Goal: Information Seeking & Learning: Learn about a topic

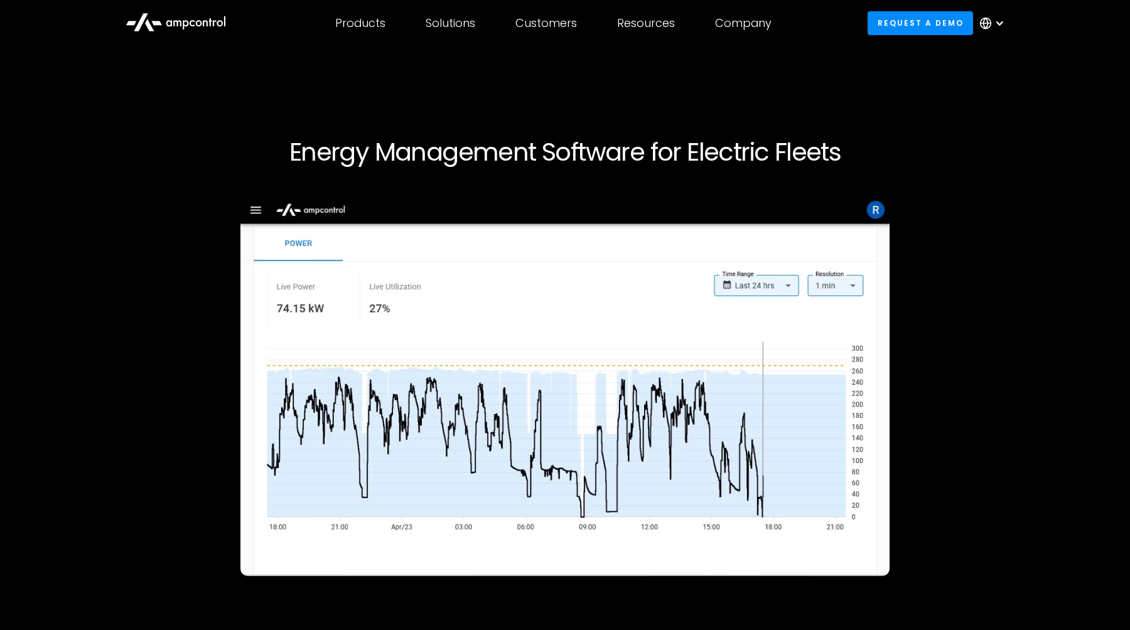
click at [195, 30] on icon at bounding box center [176, 21] width 100 height 30
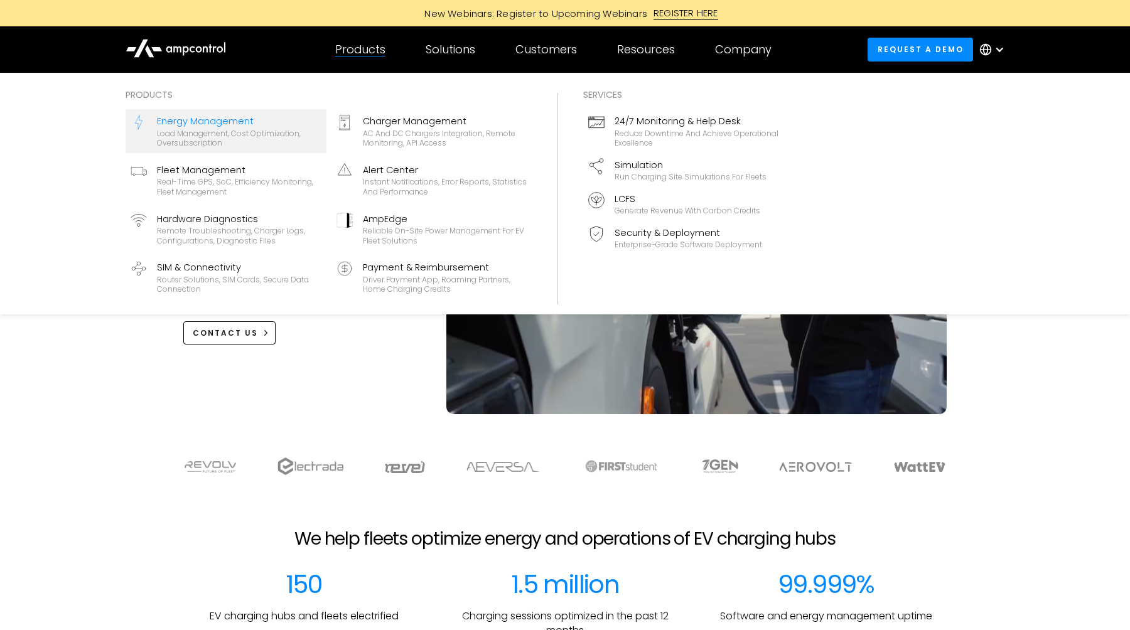
click at [234, 126] on div "Energy Management" at bounding box center [239, 121] width 164 height 14
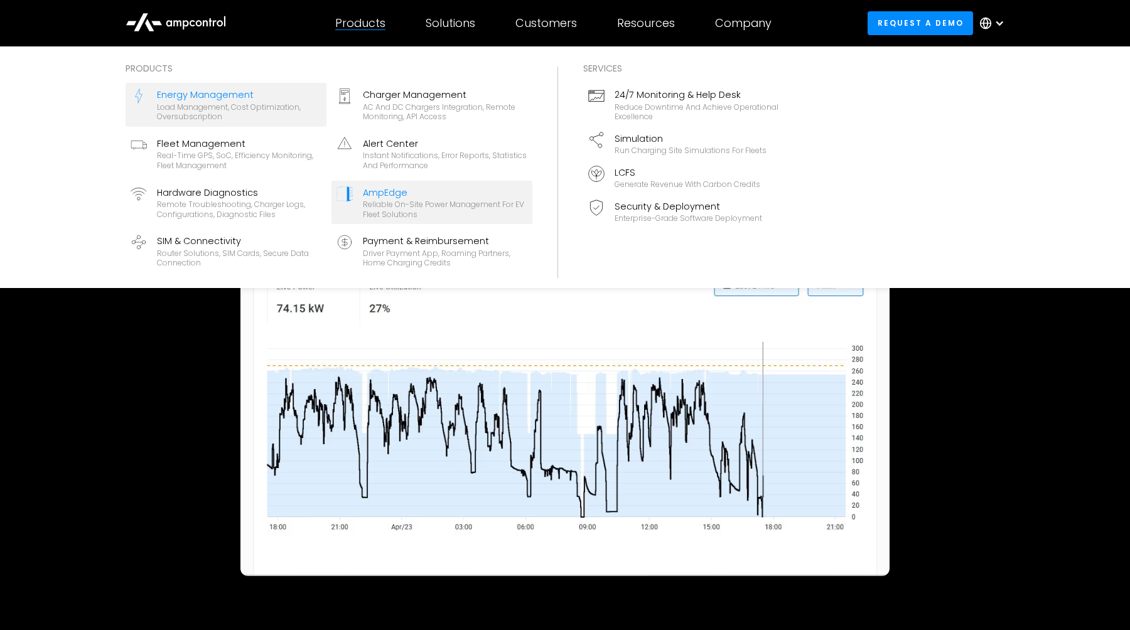
click at [447, 214] on div "Reliable On-site Power Management for EV Fleet Solutions" at bounding box center [445, 209] width 164 height 19
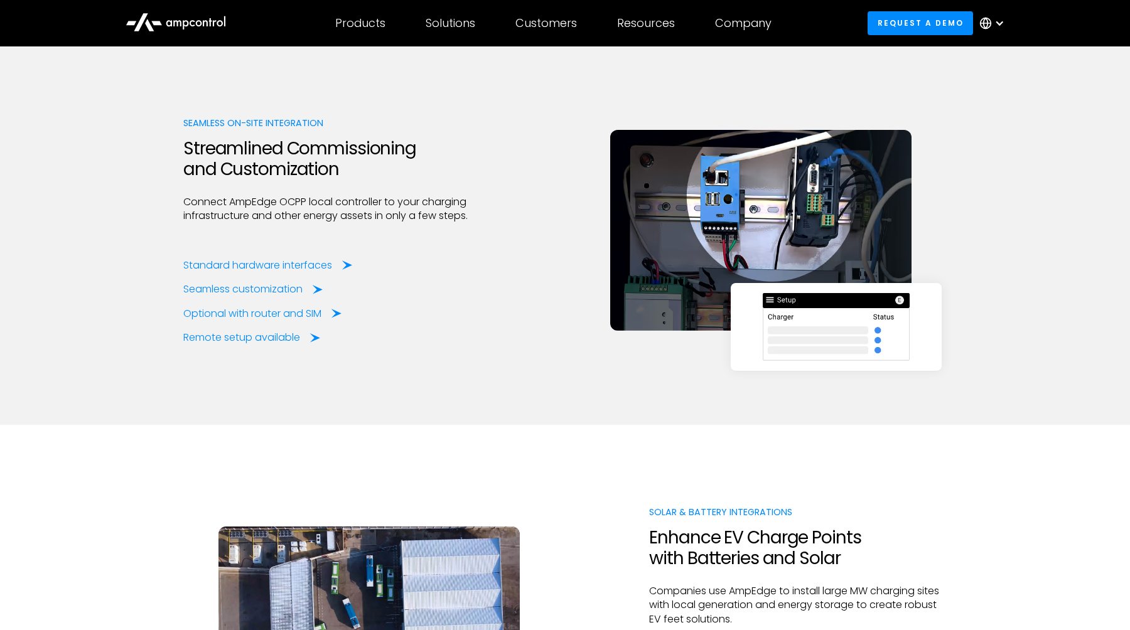
scroll to position [1553, 0]
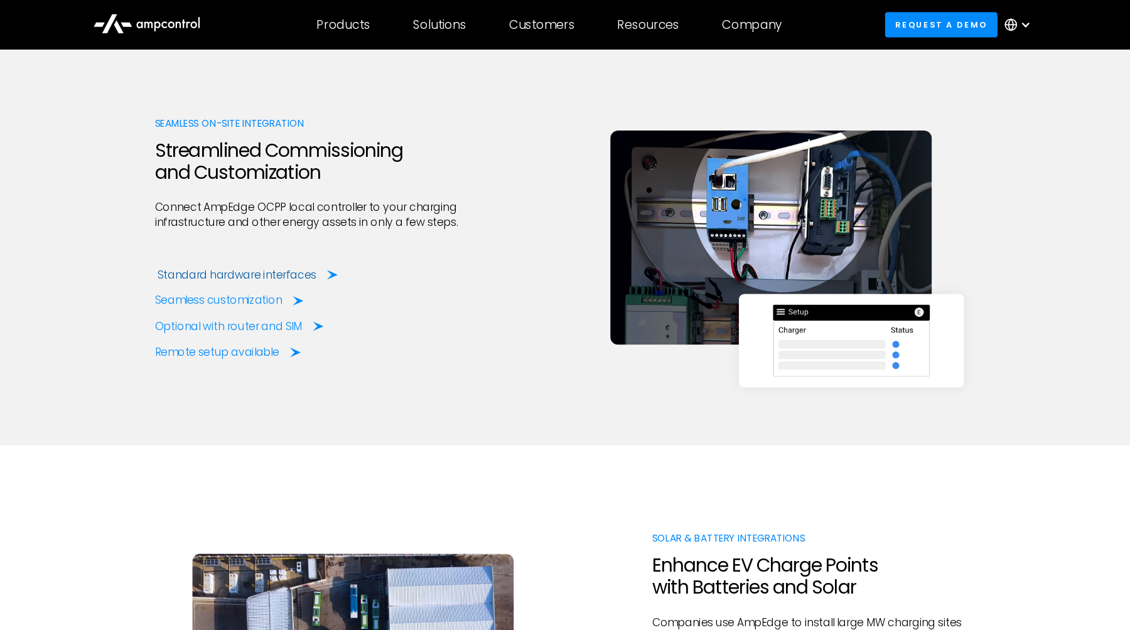
click at [271, 251] on div "Standard hardware interfaces" at bounding box center [260, 258] width 149 height 14
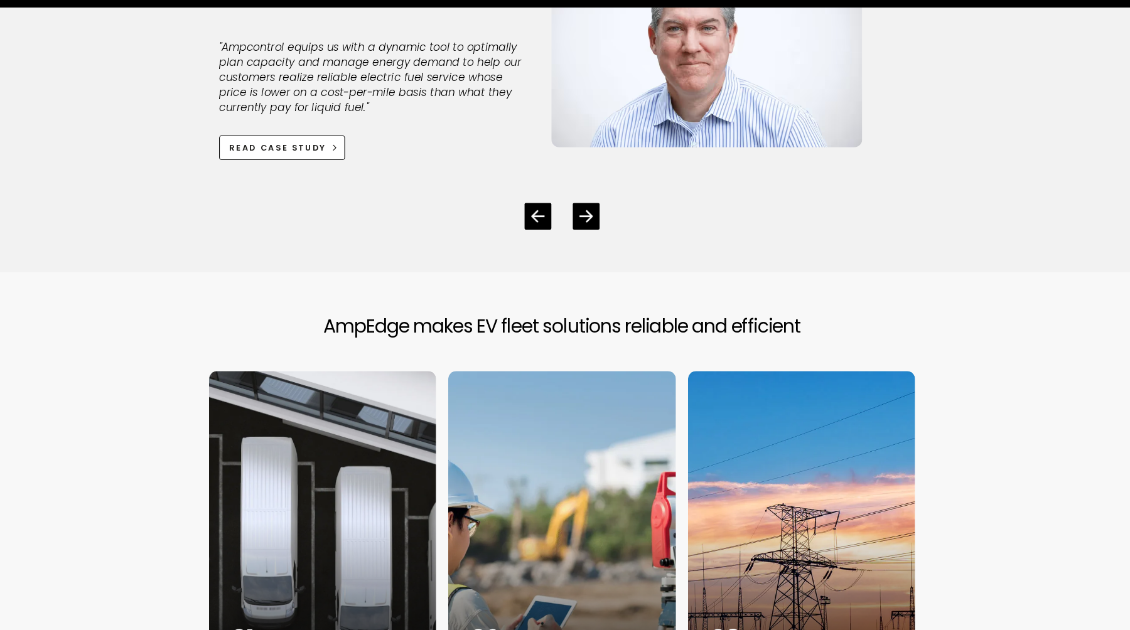
scroll to position [3721, 0]
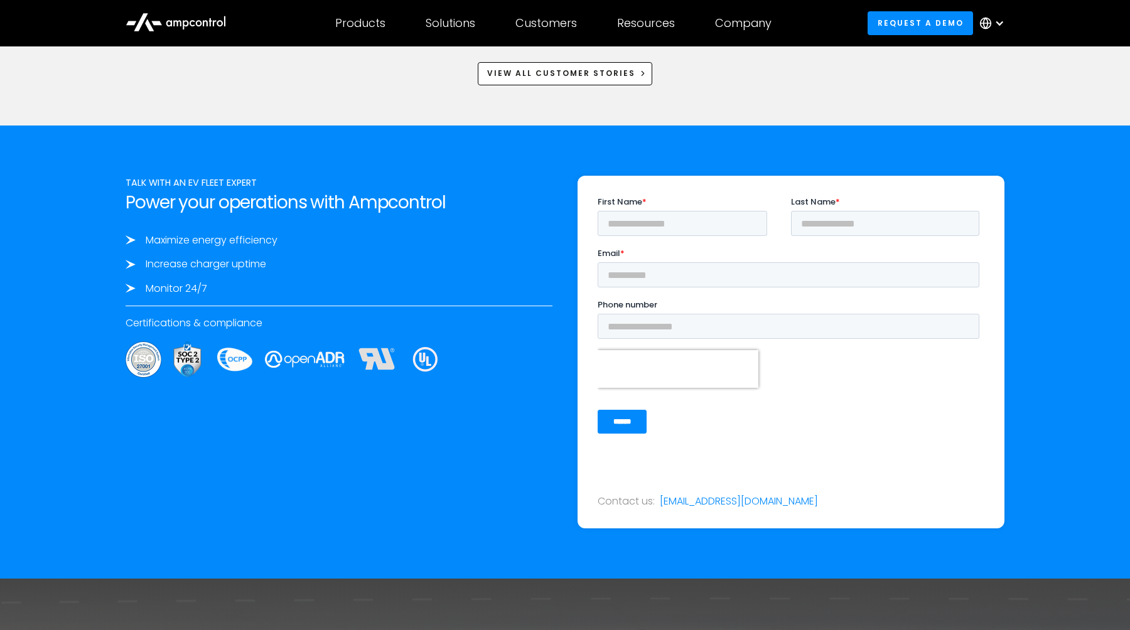
scroll to position [2157, 0]
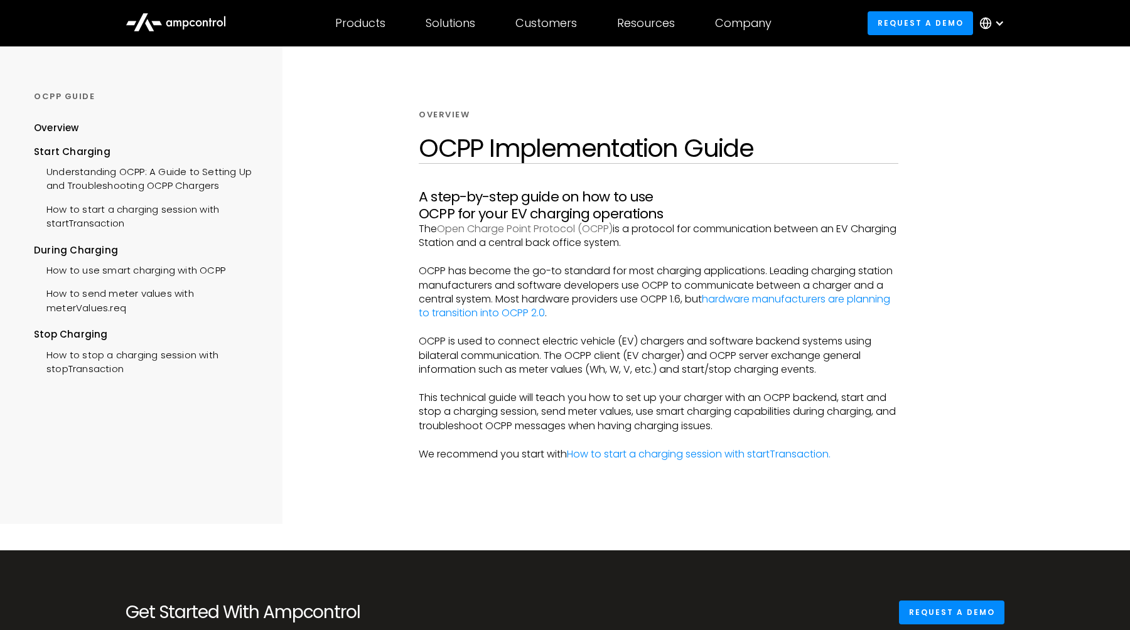
click at [566, 222] on link "Open Charge Point Protocol (OCPP)" at bounding box center [525, 229] width 176 height 14
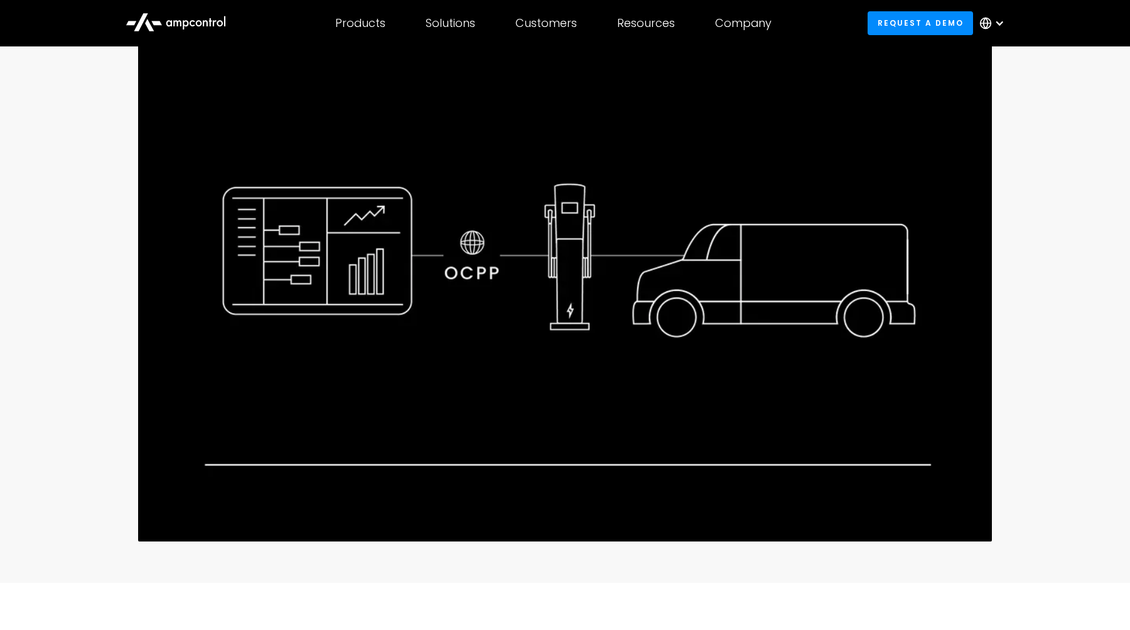
scroll to position [185, 0]
